Goal: Task Accomplishment & Management: Complete application form

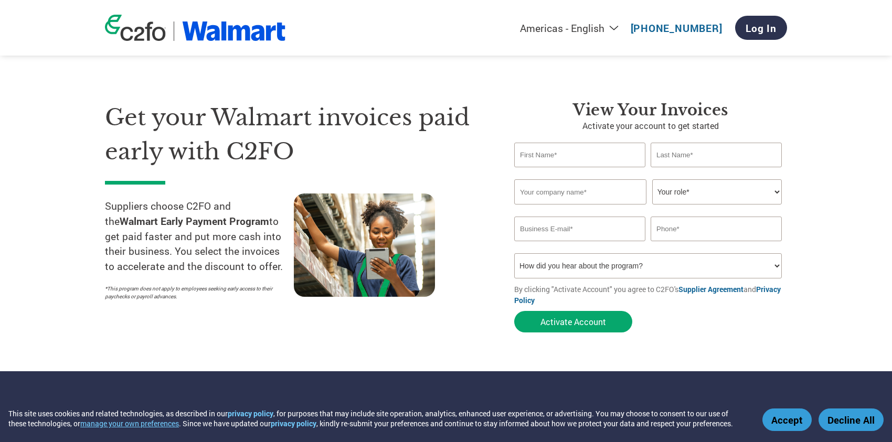
type input "[EMAIL_ADDRESS][DOMAIN_NAME]"
type input "[PHONE_NUMBER]"
click at [582, 159] on input "text" at bounding box center [579, 155] width 131 height 25
type input "[PERSON_NAME]"
type input "Horn"
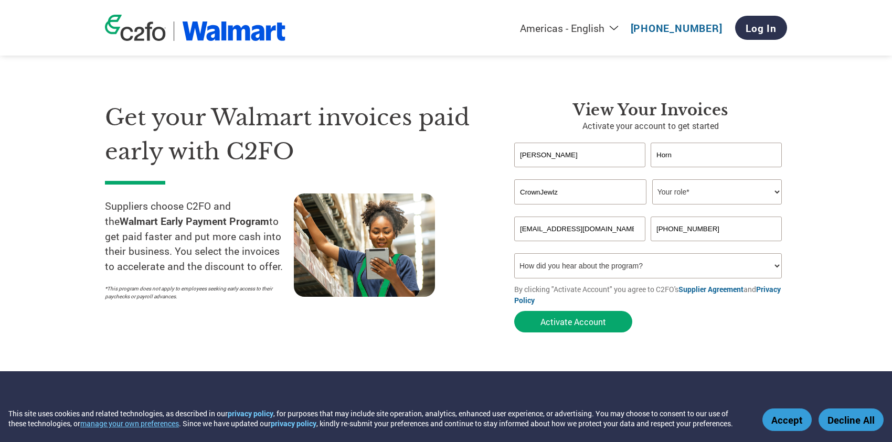
type input "CrownJewlz"
click at [746, 190] on select "Your role* CFO Controller Credit Manager Finance Director Treasurer CEO Preside…" at bounding box center [717, 191] width 130 height 25
select select "CONTROLLER"
click at [652, 179] on select "Your role* CFO Controller Credit Manager Finance Director Treasurer CEO Preside…" at bounding box center [717, 191] width 130 height 25
click at [721, 231] on input "[PHONE_NUMBER]" at bounding box center [715, 229] width 131 height 25
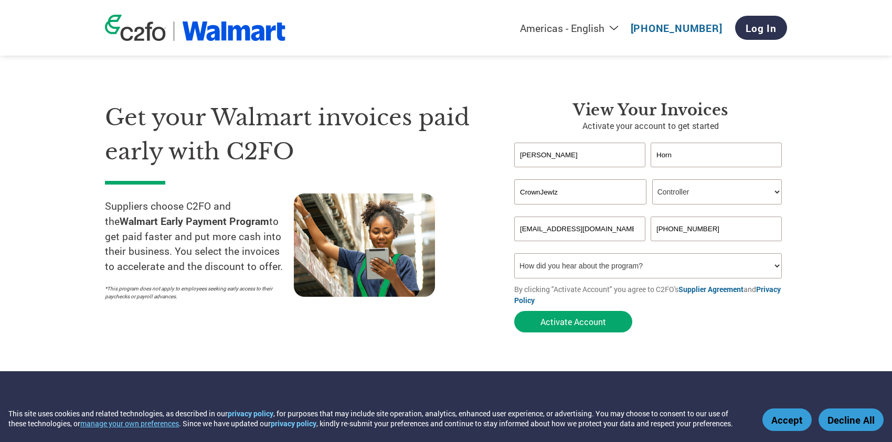
drag, startPoint x: 721, startPoint y: 231, endPoint x: 647, endPoint y: 239, distance: 74.8
click at [647, 239] on div "[EMAIL_ADDRESS][DOMAIN_NAME] [PHONE_NUMBER]" at bounding box center [650, 229] width 273 height 25
type input "2"
type input "[PHONE_NUMBER]"
click at [592, 324] on button "Activate Account" at bounding box center [573, 322] width 118 height 22
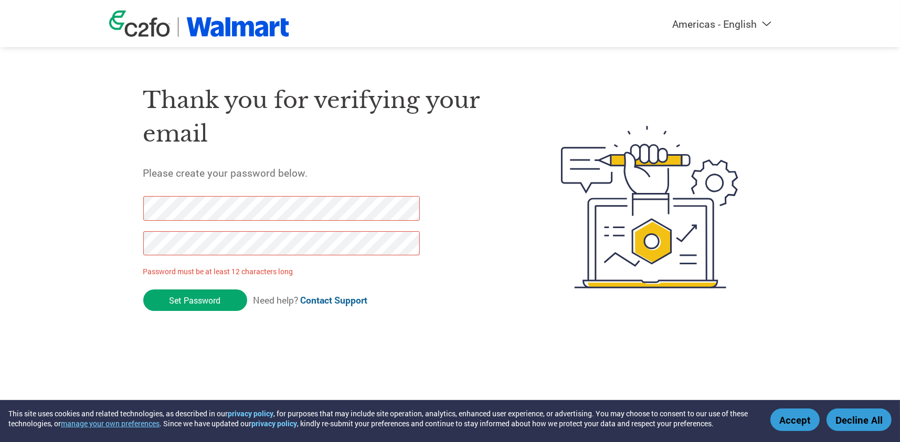
drag, startPoint x: 189, startPoint y: 303, endPoint x: 140, endPoint y: 209, distance: 106.1
click at [140, 209] on div "Thank you for verifying your email Please create your password below. Password …" at bounding box center [450, 207] width 682 height 278
click at [138, 251] on div "Thank you for verifying your email Please create your password below. Password …" at bounding box center [450, 207] width 682 height 278
click at [201, 302] on input "Set Password" at bounding box center [195, 301] width 104 height 22
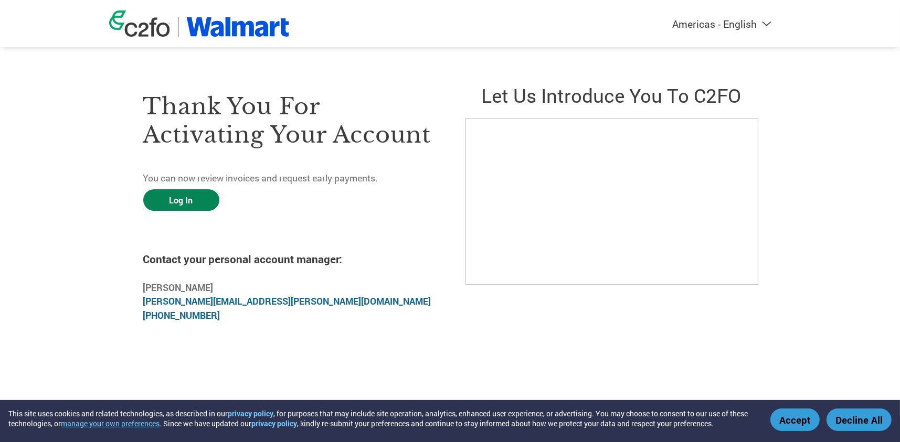
click at [175, 196] on link "Log In" at bounding box center [181, 200] width 76 height 22
